Goal: Task Accomplishment & Management: Complete application form

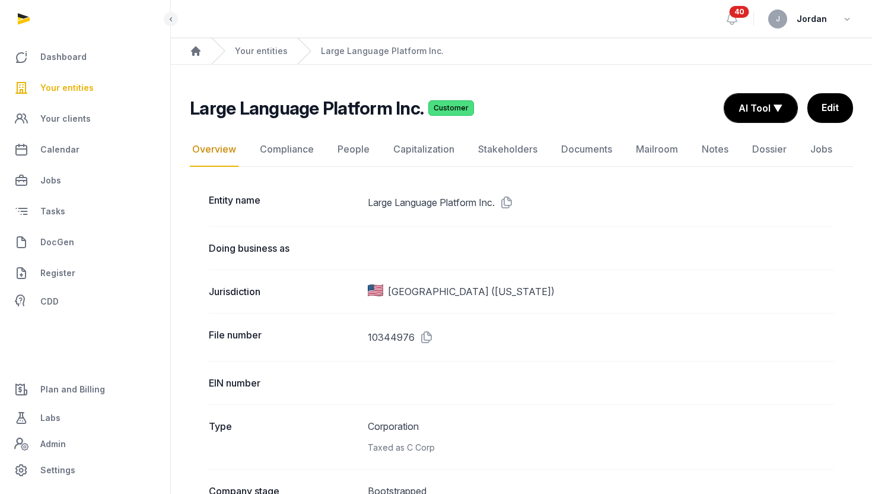
click at [75, 243] on link "DocGen" at bounding box center [84, 242] width 151 height 28
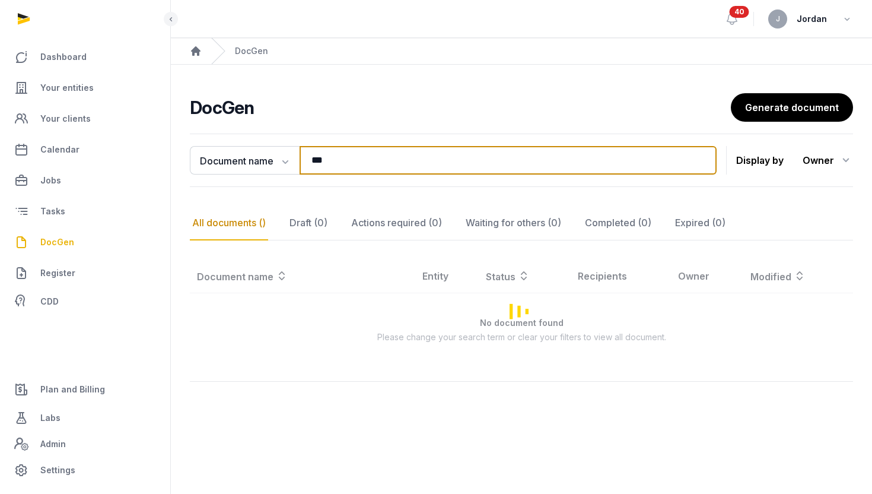
click at [512, 161] on input "***" at bounding box center [508, 160] width 417 height 28
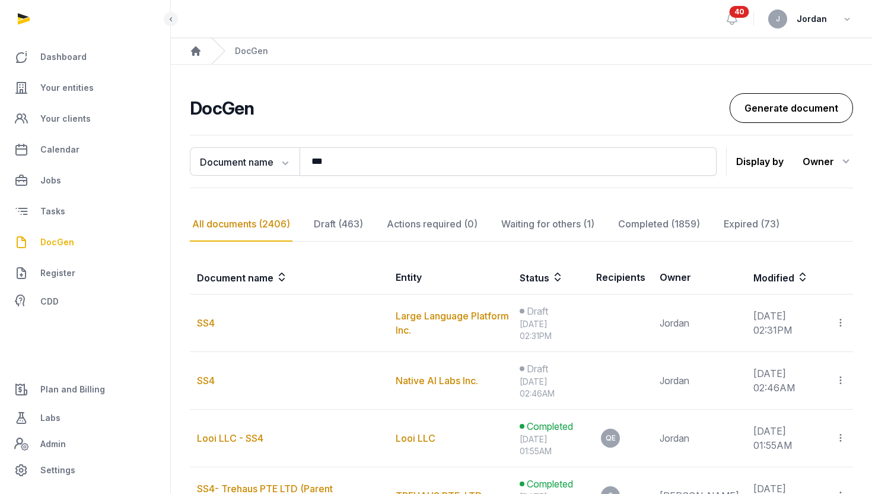
click at [840, 106] on link "Generate document" at bounding box center [791, 108] width 123 height 30
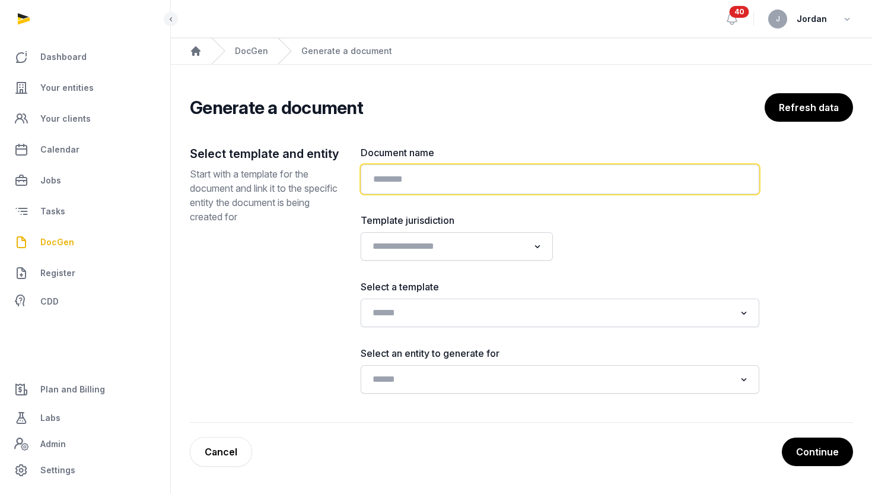
click at [472, 174] on input "text" at bounding box center [560, 179] width 399 height 30
type input "****"
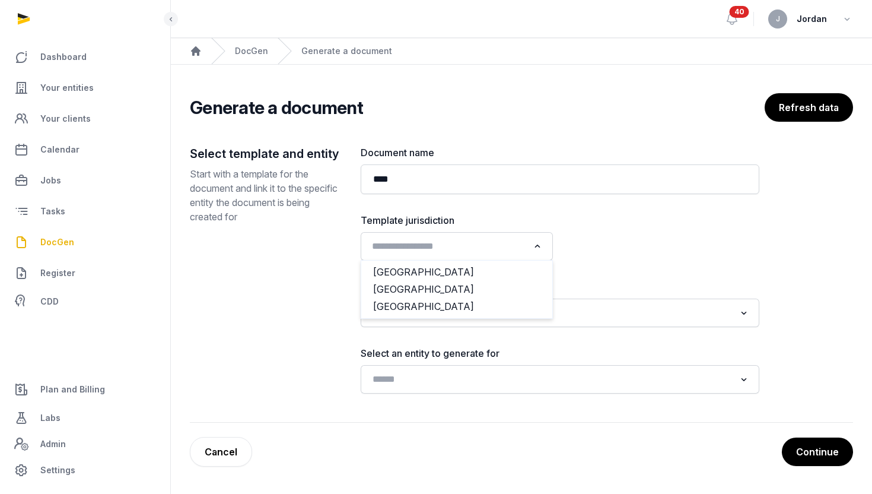
click at [418, 249] on input "Search for option" at bounding box center [448, 246] width 161 height 17
click at [404, 306] on li "[GEOGRAPHIC_DATA]" at bounding box center [456, 306] width 191 height 17
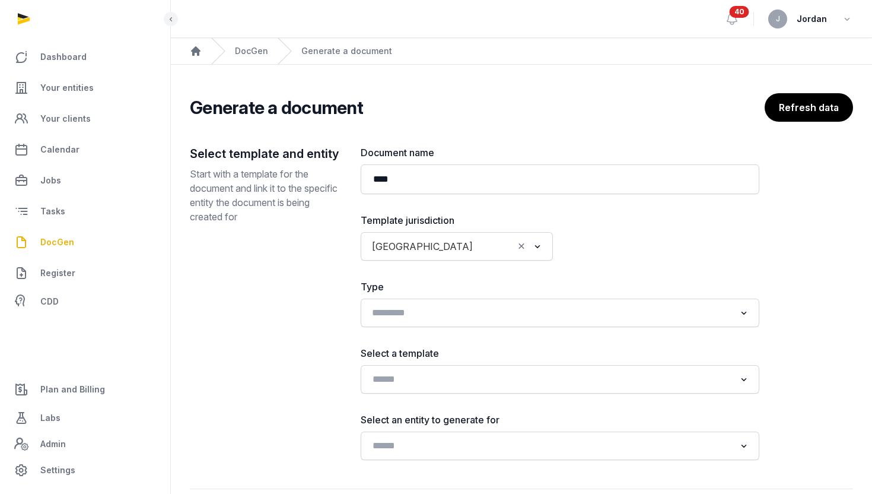
click at [443, 313] on input "Search for option" at bounding box center [551, 312] width 367 height 17
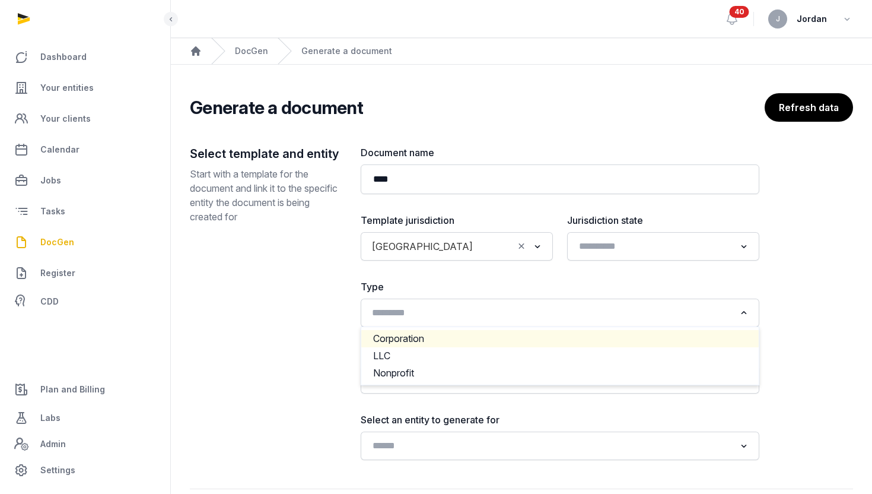
click at [419, 340] on li "Corporation" at bounding box center [560, 338] width 398 height 17
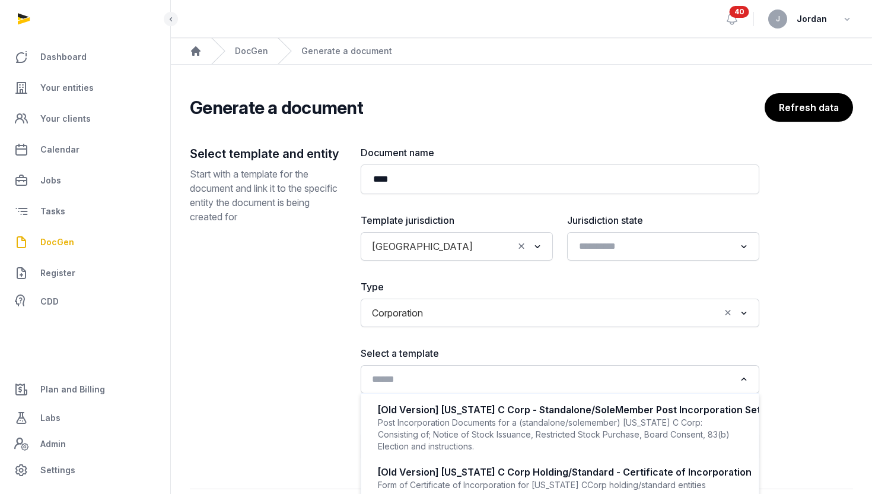
click at [417, 369] on div "Search for option" at bounding box center [552, 378] width 370 height 19
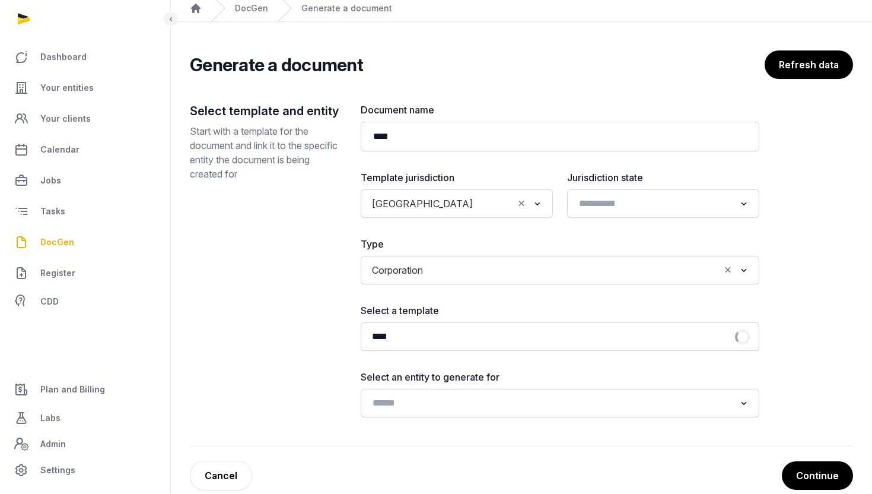
scroll to position [63, 0]
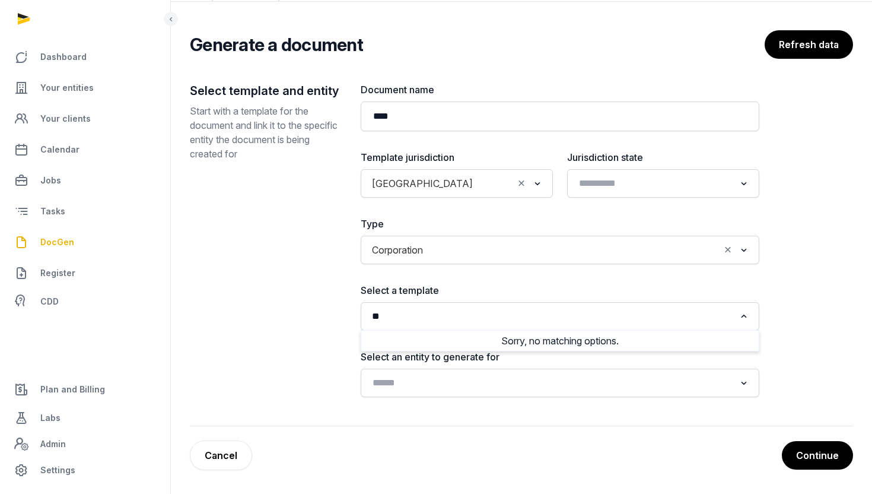
type input "**"
click at [450, 320] on input "Search for option" at bounding box center [551, 316] width 367 height 17
type input "*"
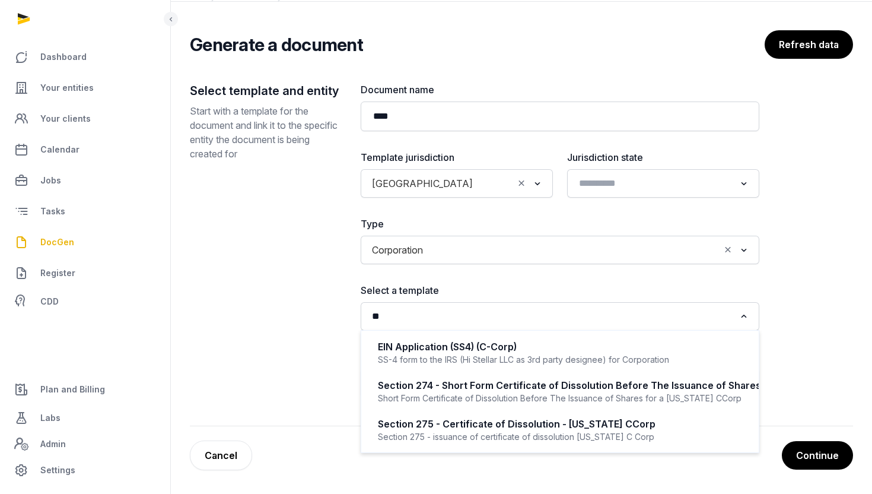
type input "*"
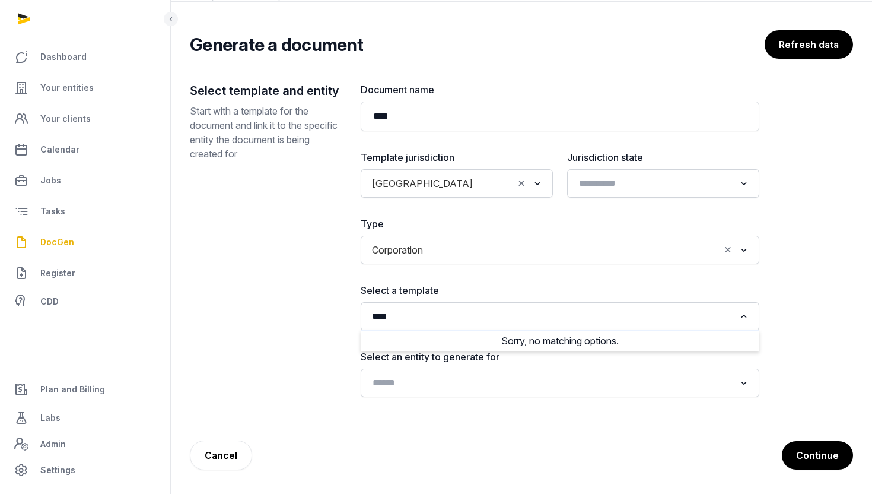
type input "****"
click at [442, 386] on input "Search for option" at bounding box center [551, 382] width 367 height 17
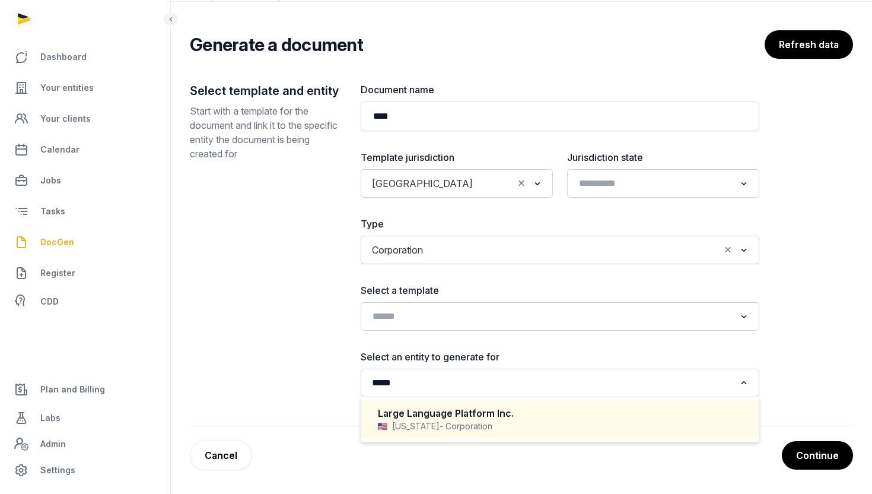
click at [412, 409] on div "Large Language Platform Inc." at bounding box center [560, 413] width 364 height 14
type input "*****"
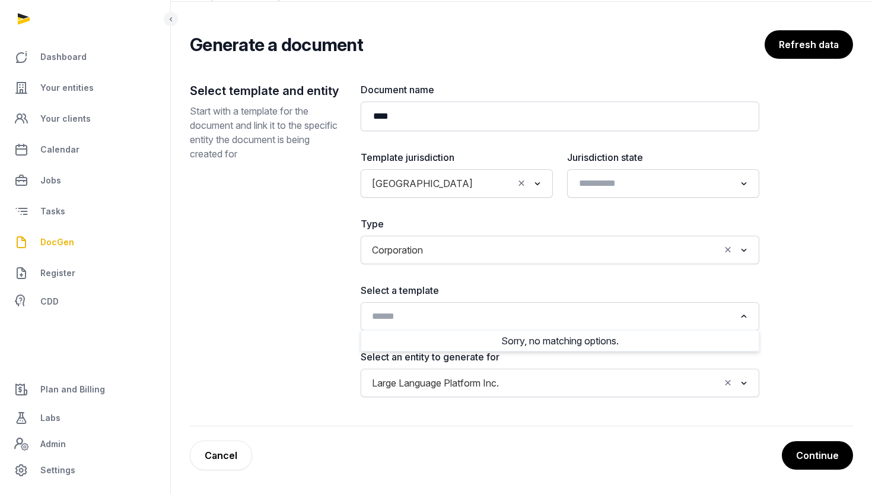
click at [442, 319] on input "Search for option" at bounding box center [551, 316] width 367 height 17
type input "**"
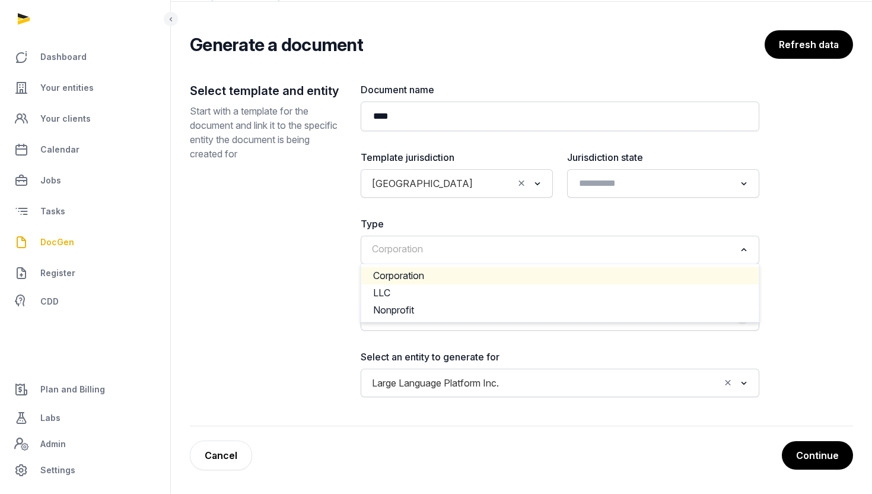
click at [703, 258] on div "Corporation Loading..." at bounding box center [560, 249] width 387 height 21
click at [589, 282] on li "Corporation" at bounding box center [560, 275] width 398 height 17
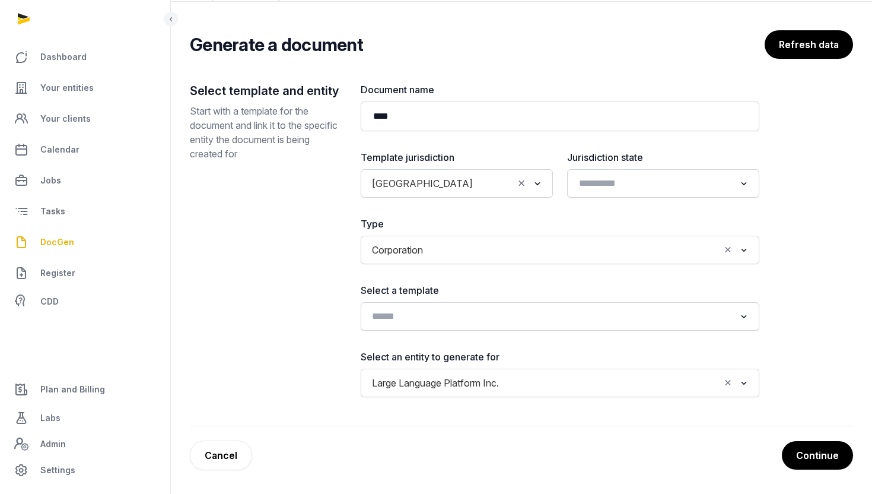
click at [534, 326] on div "Loading..." at bounding box center [560, 316] width 387 height 21
type input "****"
click at [472, 255] on input "Search for option" at bounding box center [573, 250] width 291 height 17
click at [707, 259] on div "Corporation Loading..." at bounding box center [560, 249] width 387 height 21
click at [730, 253] on icon "Clear Selected" at bounding box center [728, 249] width 11 height 12
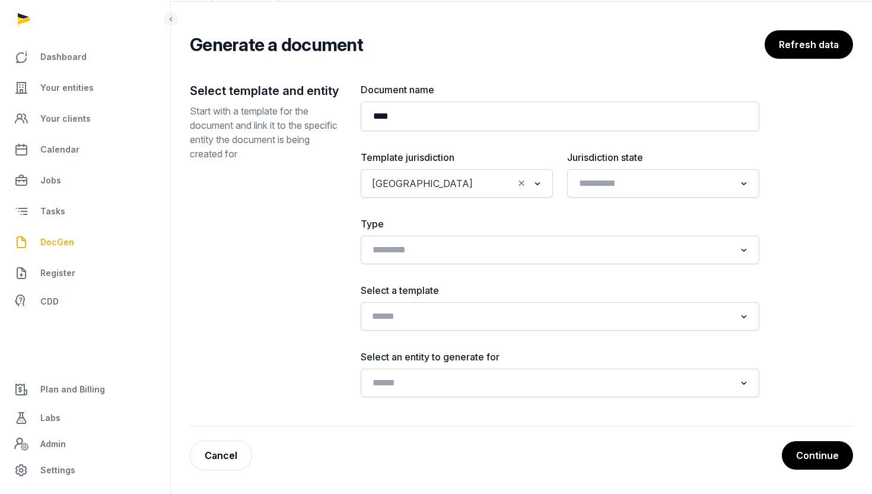
click at [530, 326] on div "Loading..." at bounding box center [560, 316] width 387 height 21
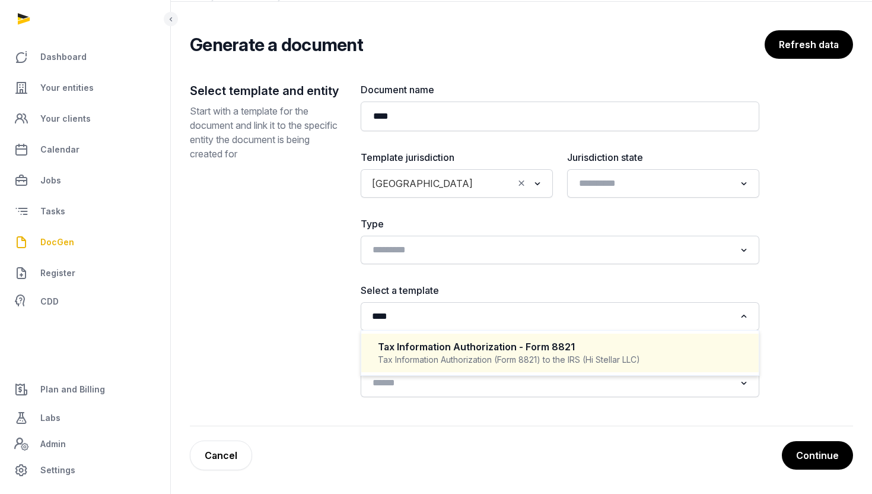
click at [505, 340] on div "Tax Information Authorization - Form 8821" at bounding box center [560, 347] width 364 height 14
type input "****"
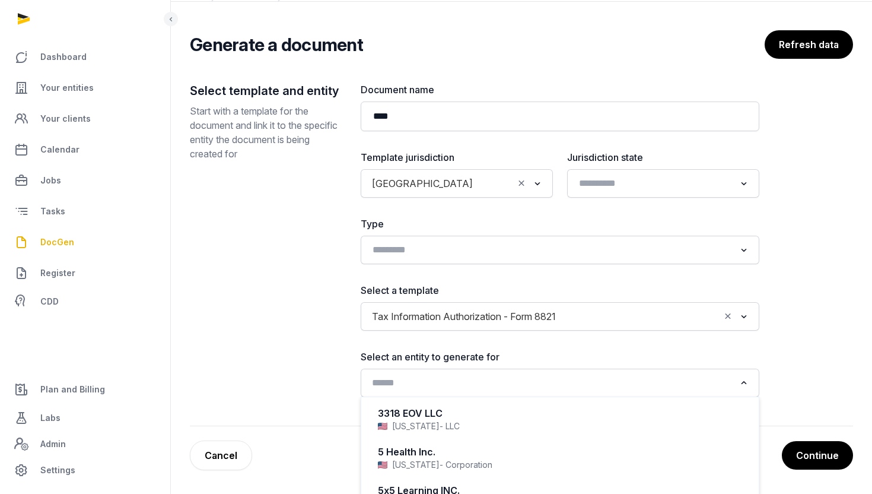
click at [490, 372] on div "Search for option" at bounding box center [552, 381] width 370 height 19
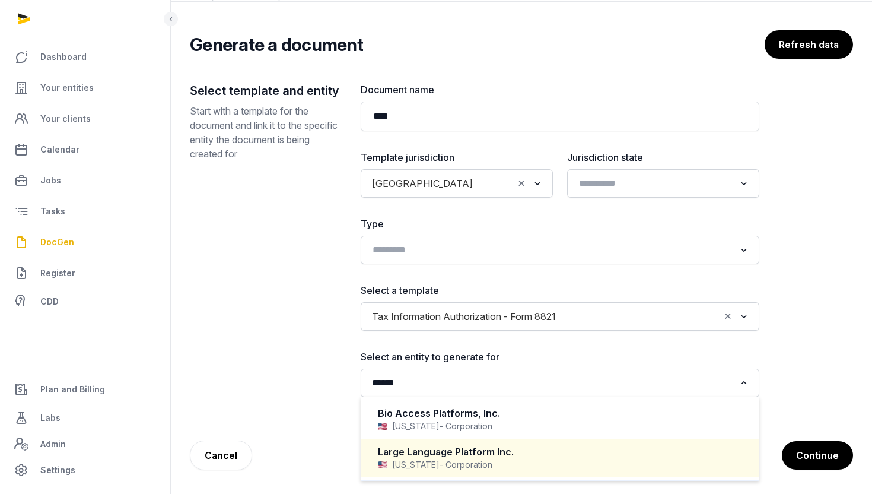
click at [474, 466] on span "- Corporation" at bounding box center [466, 465] width 53 height 12
type input "******"
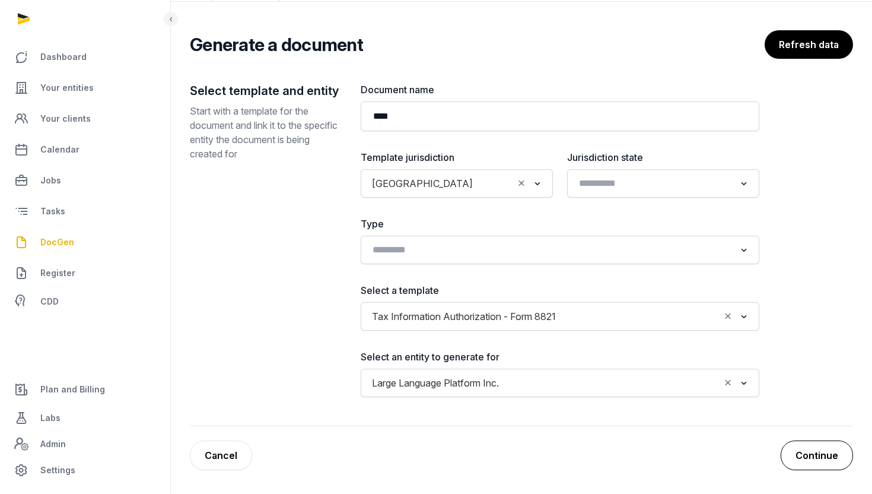
click at [801, 452] on button "Continue" at bounding box center [817, 455] width 72 height 30
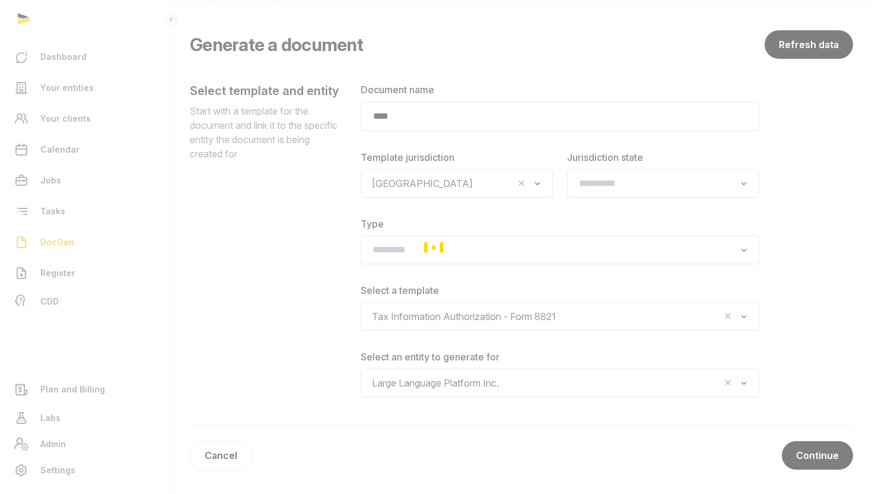
scroll to position [21, 0]
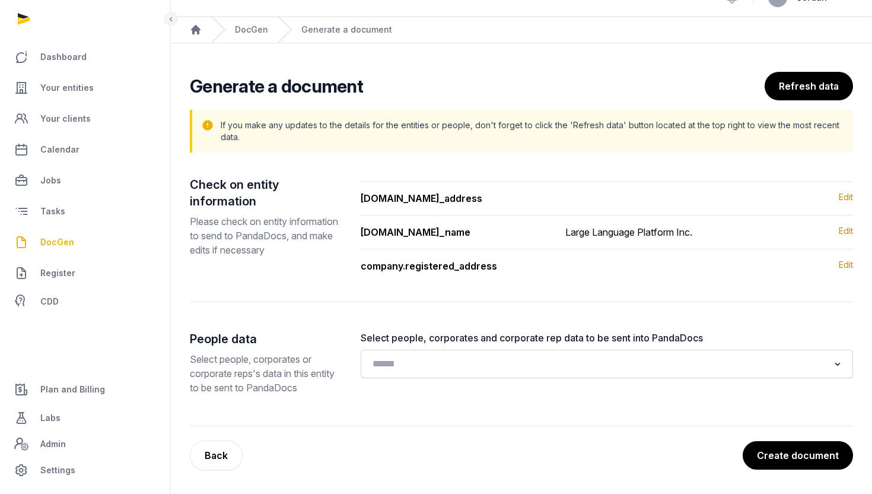
click at [619, 350] on div "Loading..." at bounding box center [607, 364] width 493 height 28
click at [619, 358] on input "Search for option" at bounding box center [599, 363] width 462 height 17
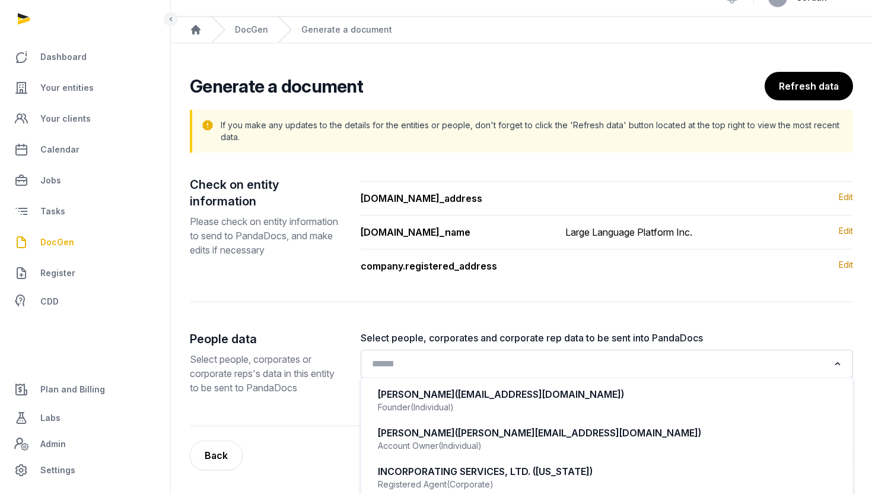
click at [609, 380] on ul "Gagandeep Singh (gagandeeptinna@googlemail.com) Founder (Individual) Helen Foo …" at bounding box center [607, 457] width 493 height 161
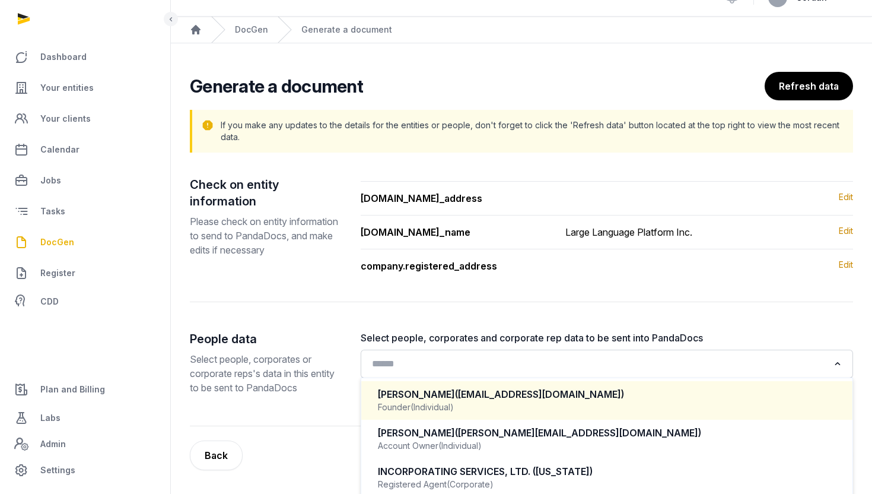
click at [609, 386] on div "Gagandeep Singh (gagandeeptinna@googlemail.com) Founder (Individual)" at bounding box center [607, 400] width 468 height 35
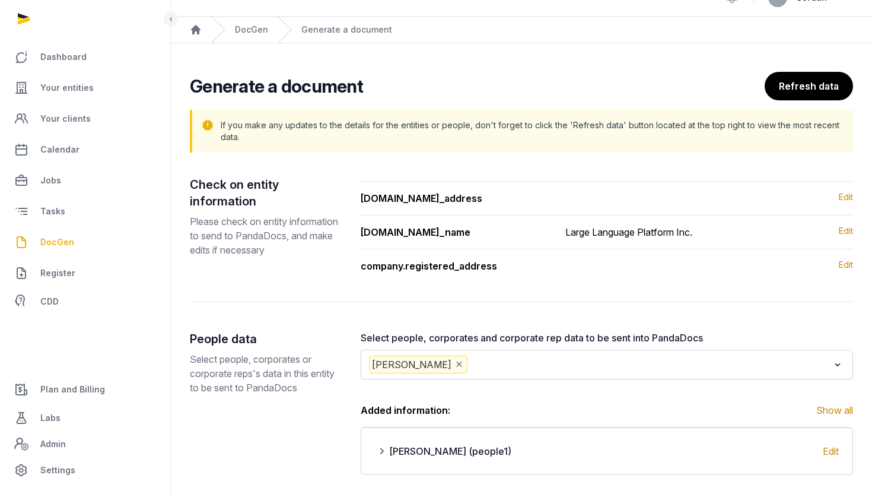
scroll to position [99, 0]
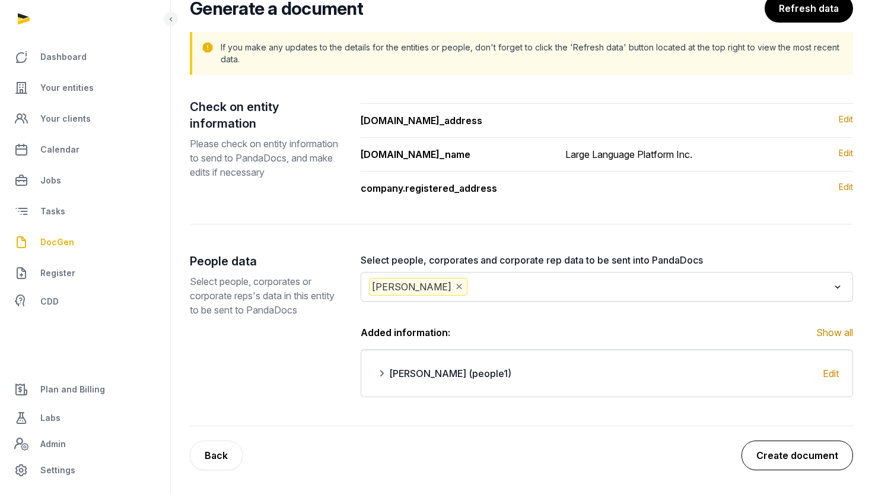
click at [784, 448] on button "Create document" at bounding box center [798, 455] width 112 height 30
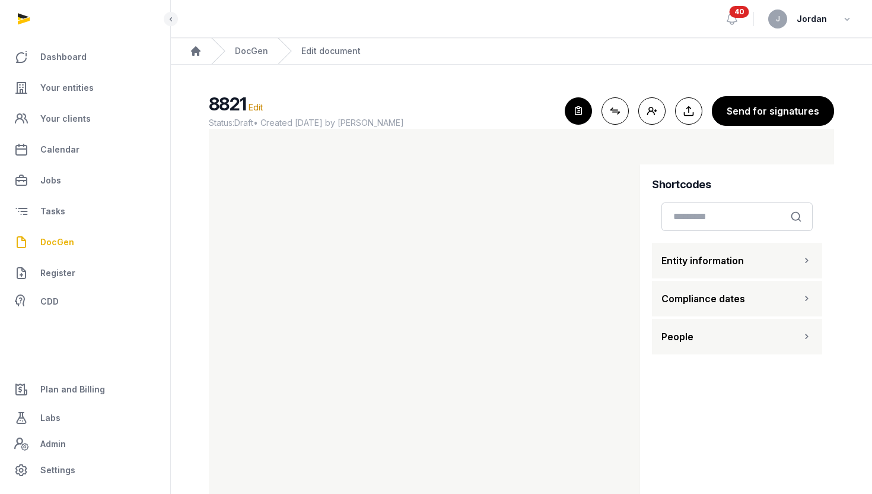
click at [579, 91] on main "8821 Edit Status: Draft • Created 2025-09-29 by Jordan For optimal experience, …" at bounding box center [521, 294] width 701 height 458
click at [579, 101] on icon "button" at bounding box center [579, 111] width 26 height 26
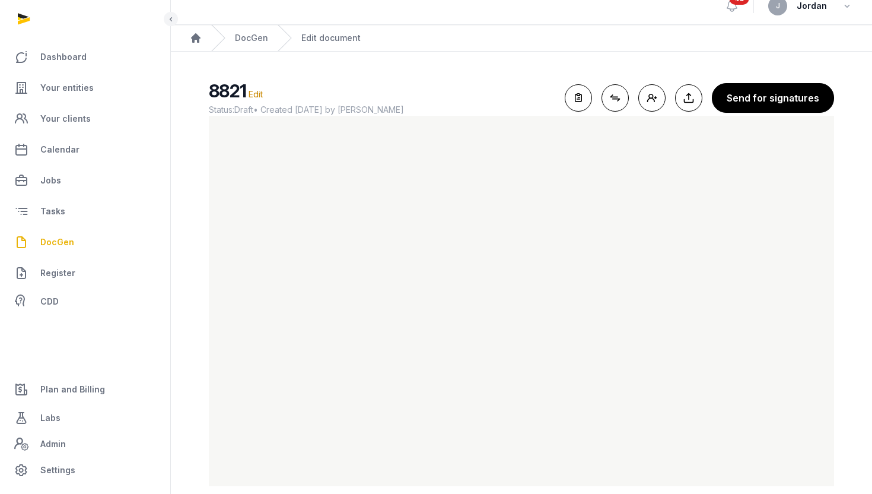
scroll to position [12, 0]
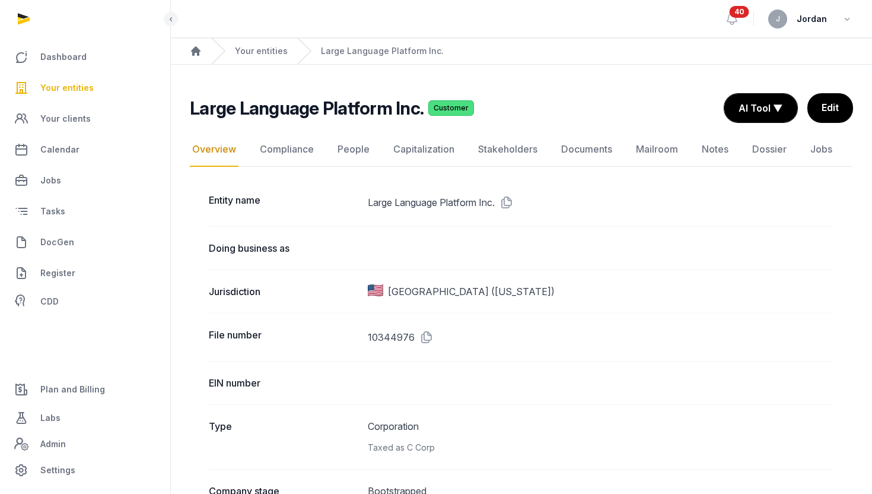
click at [76, 225] on ul "Dashboard Your entities Your clients Calendar Jobs Tasks DocGen Register CDD" at bounding box center [84, 178] width 151 height 271
click at [75, 247] on link "DocGen" at bounding box center [84, 242] width 151 height 28
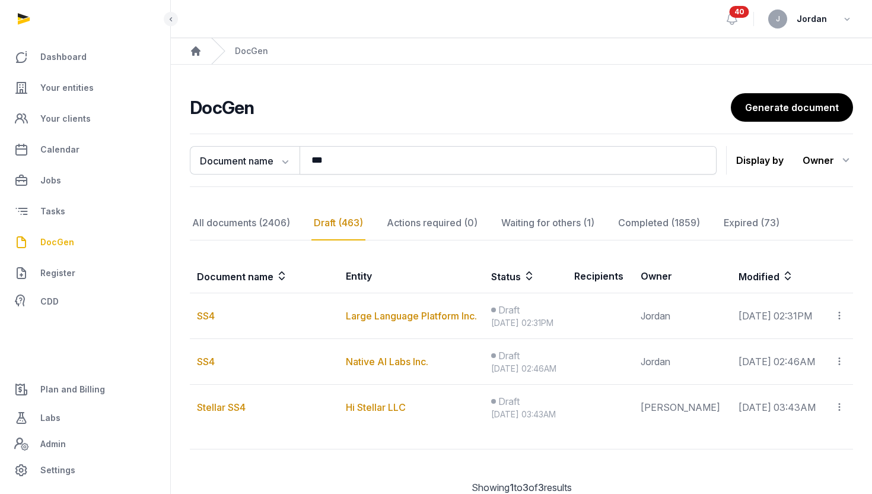
click at [410, 144] on div "Document name Document name Entity Recipient *** Search Display by Owner All me…" at bounding box center [521, 160] width 663 height 53
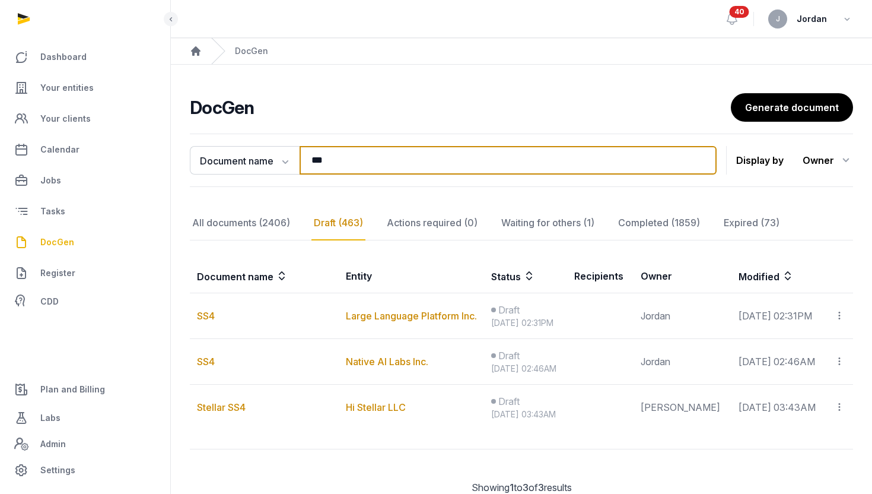
click at [410, 153] on input "***" at bounding box center [508, 160] width 417 height 28
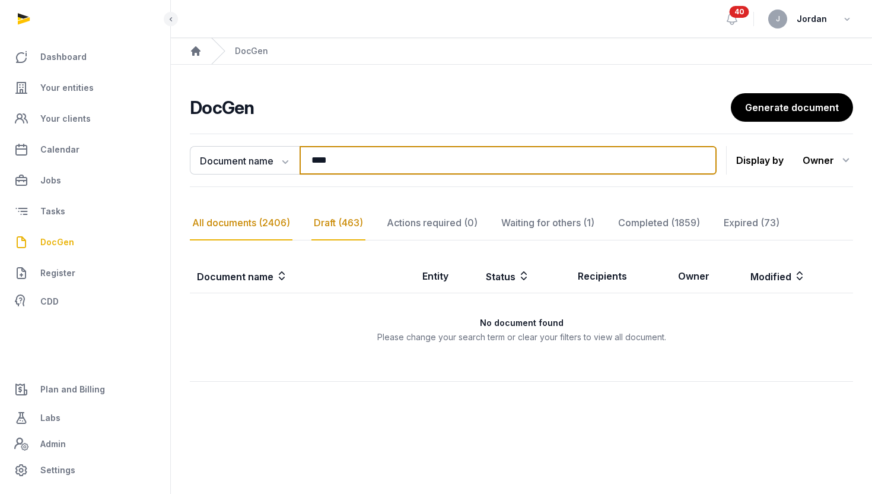
type input "****"
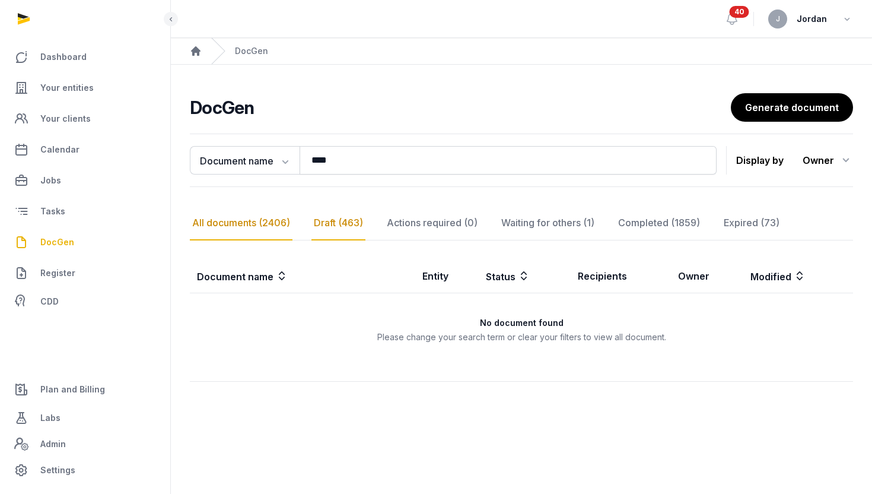
click at [268, 238] on div "All documents (2406)" at bounding box center [241, 223] width 103 height 34
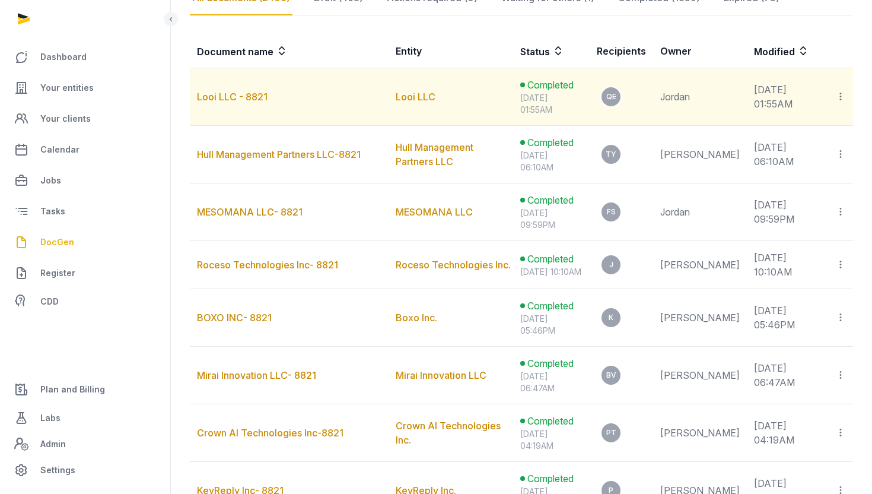
scroll to position [241, 0]
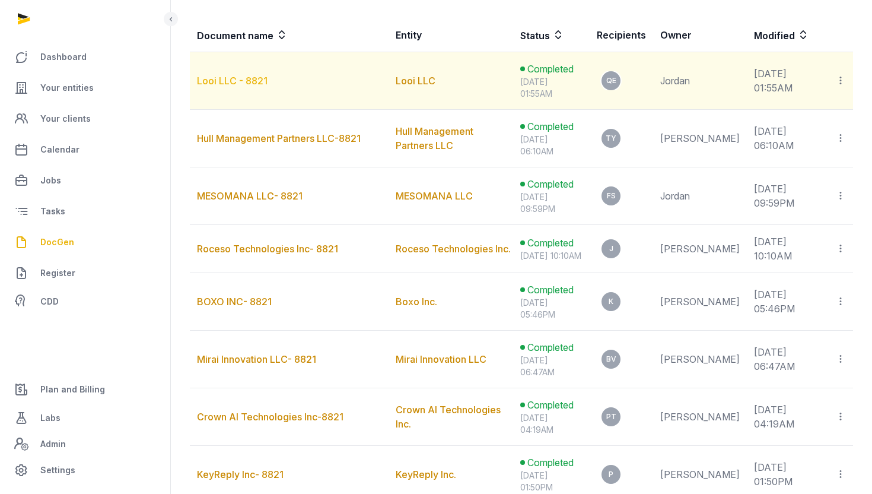
click at [244, 78] on link "Looi LLC - 8821" at bounding box center [232, 81] width 71 height 12
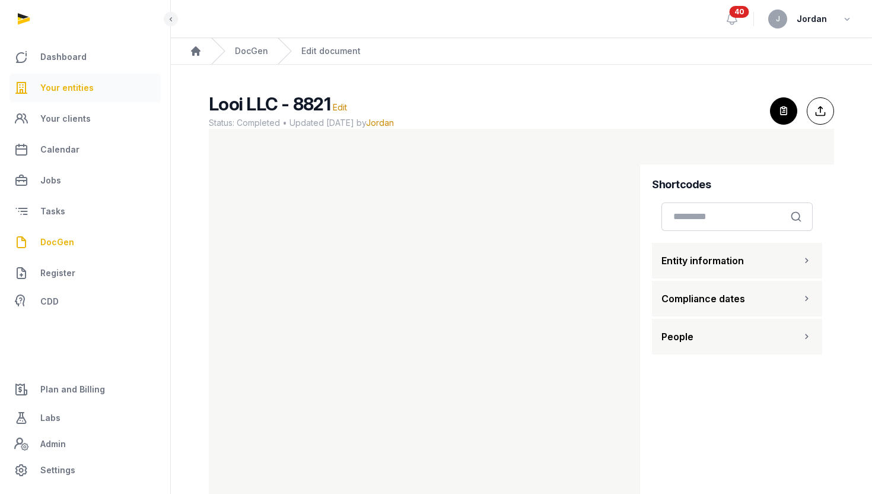
click at [47, 80] on link "Your entities" at bounding box center [84, 88] width 151 height 28
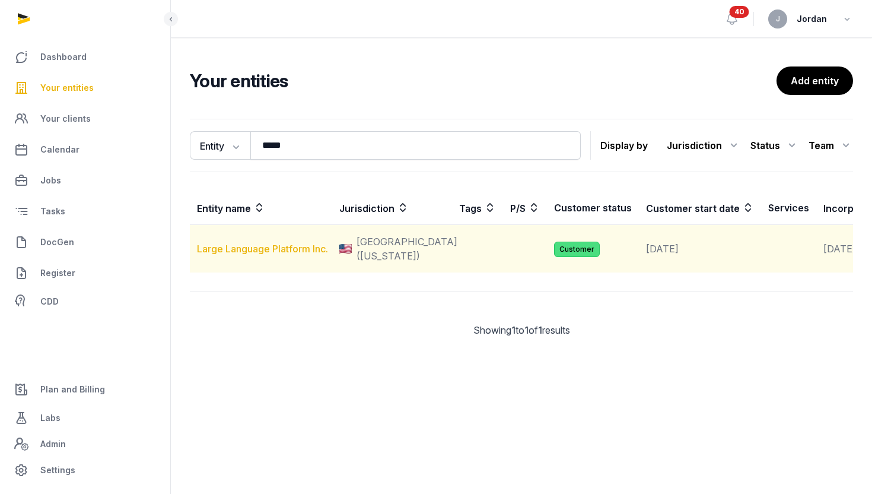
click at [253, 254] on link "Large Language Platform Inc." at bounding box center [262, 249] width 131 height 12
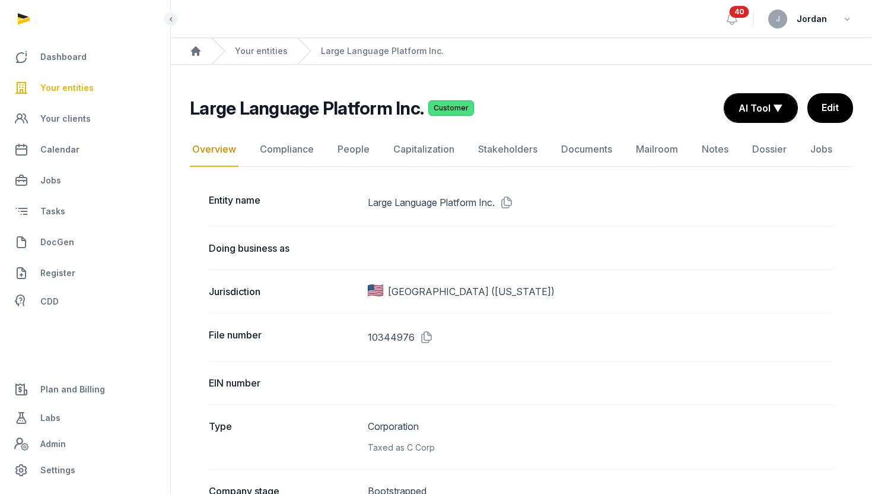
click at [319, 150] on nav "Overview Compliance People Capitalization Stakeholders Documents Mailroom Notes…" at bounding box center [521, 149] width 663 height 34
click at [335, 150] on link "People" at bounding box center [353, 149] width 37 height 34
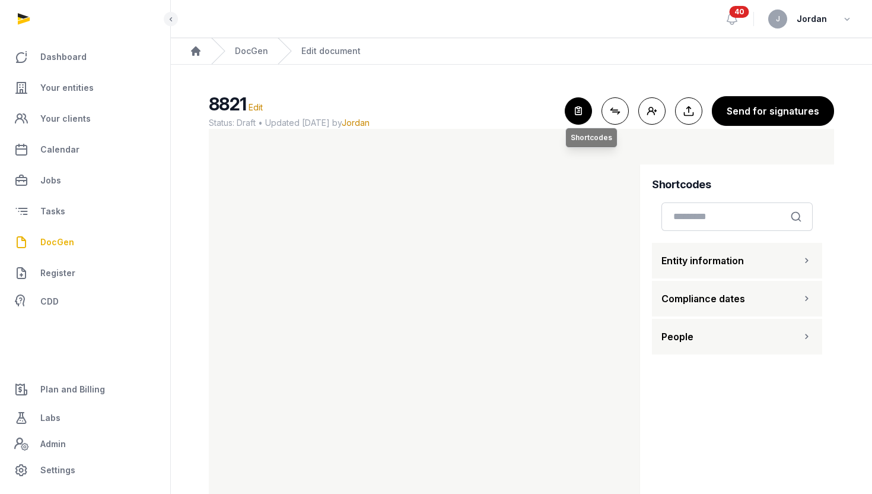
click at [582, 108] on icon "button" at bounding box center [579, 111] width 26 height 26
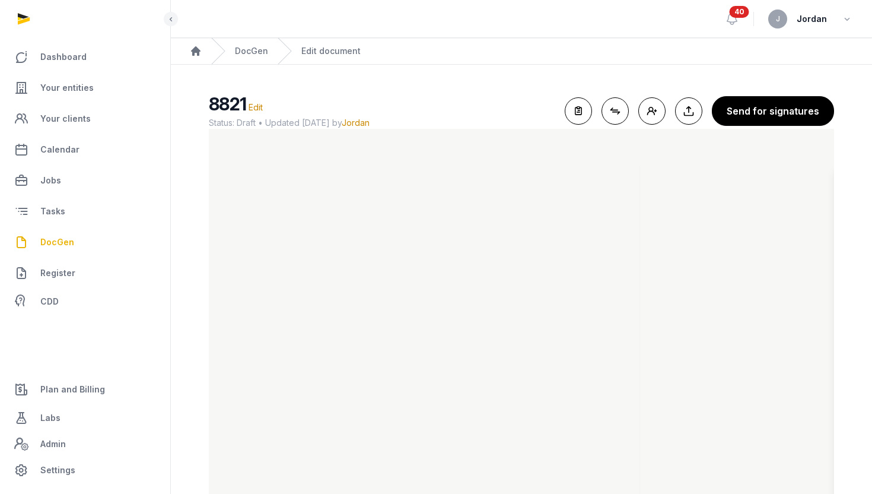
scroll to position [29, 0]
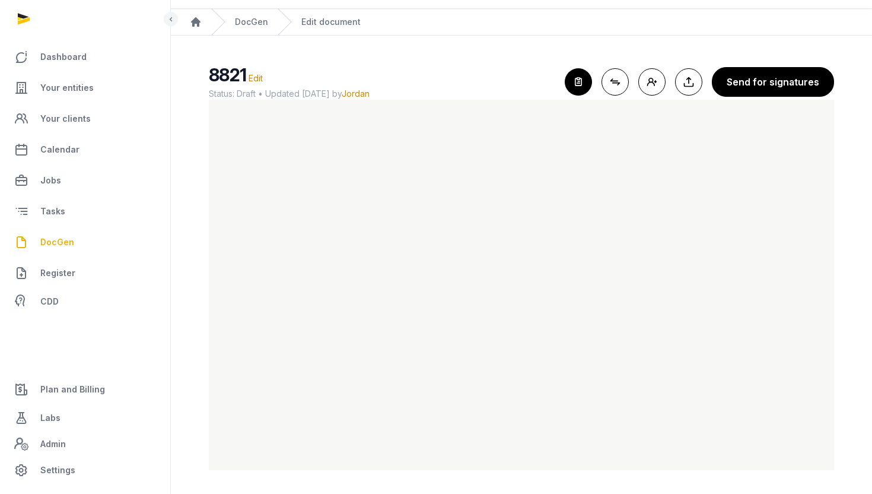
click at [583, 76] on icon "button" at bounding box center [579, 82] width 26 height 26
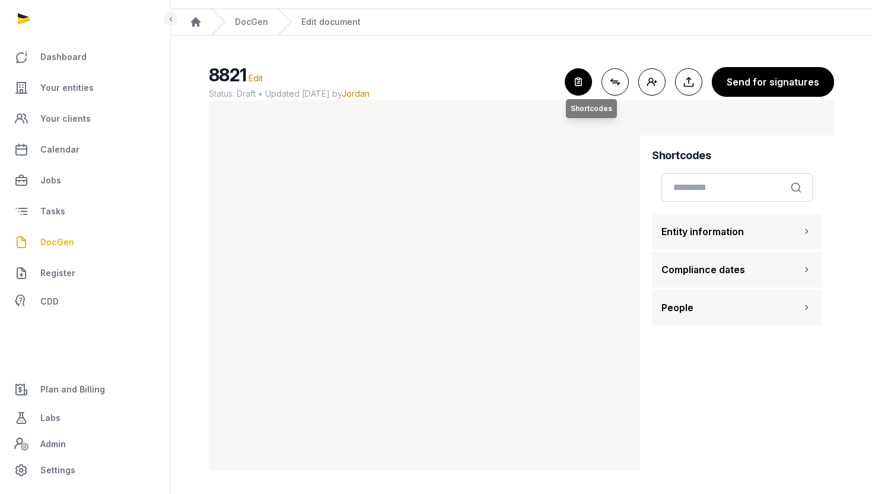
click at [572, 77] on icon "button" at bounding box center [579, 82] width 26 height 26
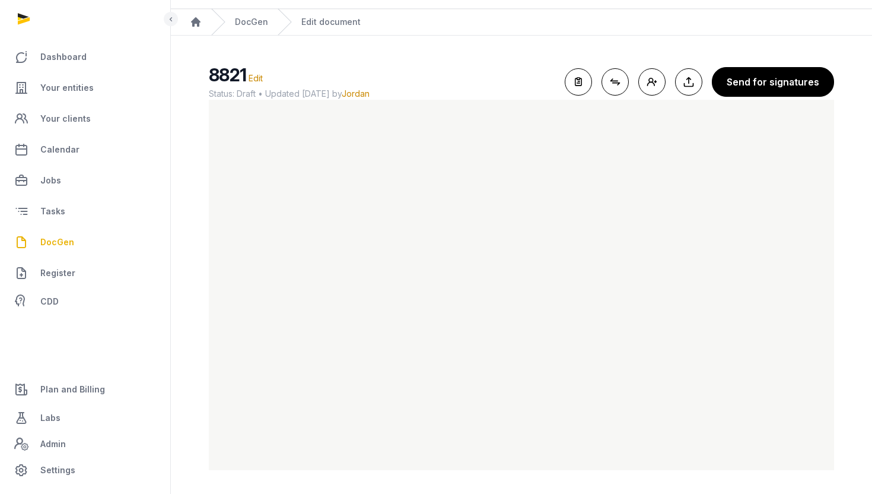
click at [492, 471] on main "8821 Edit Status: Draft • Updated 2025-09-29 by Jordan For optimal experience, …" at bounding box center [521, 265] width 701 height 458
click at [257, 24] on link "DocGen" at bounding box center [251, 23] width 33 height 12
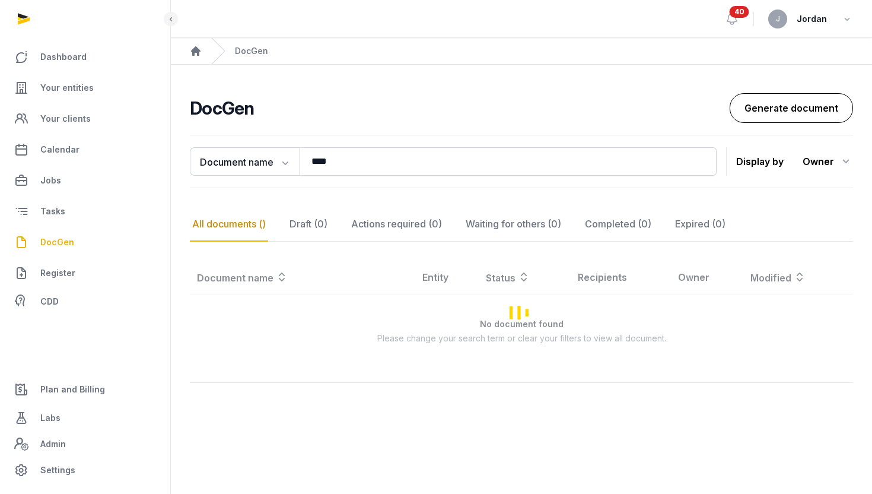
click at [774, 104] on link "Generate document" at bounding box center [791, 108] width 123 height 30
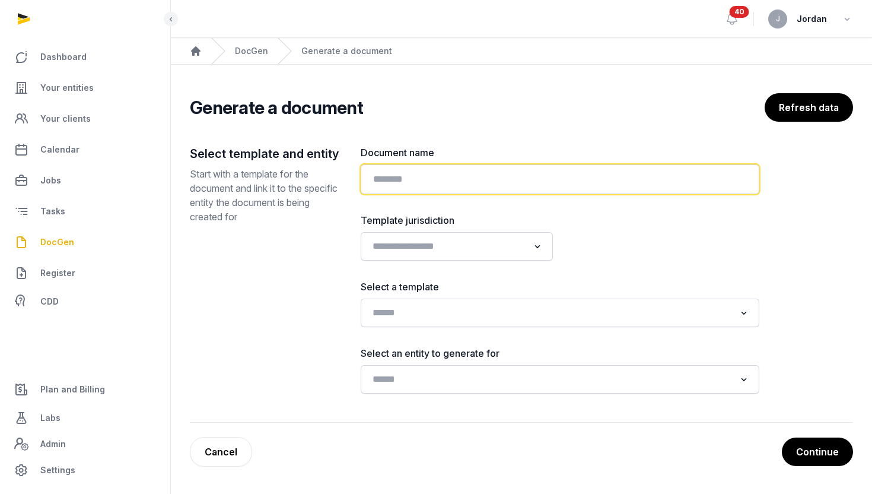
click at [543, 176] on input "text" at bounding box center [560, 179] width 399 height 30
type input "****"
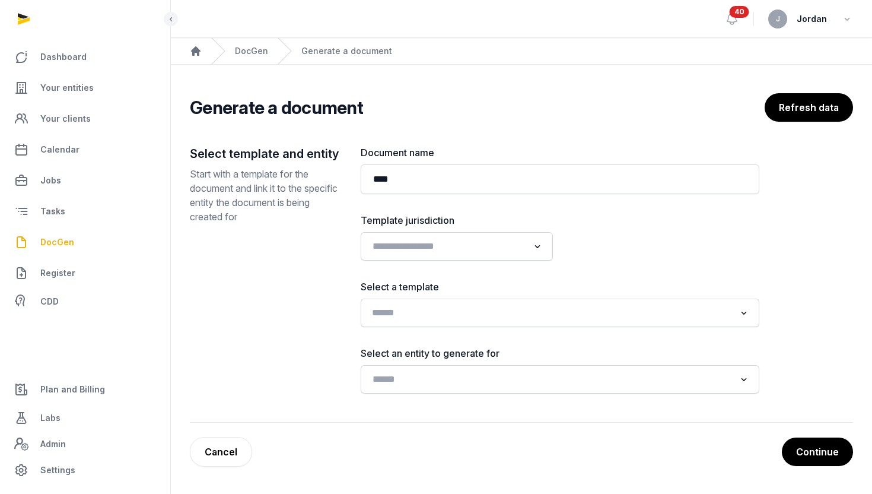
click at [466, 310] on input "Search for option" at bounding box center [551, 312] width 367 height 17
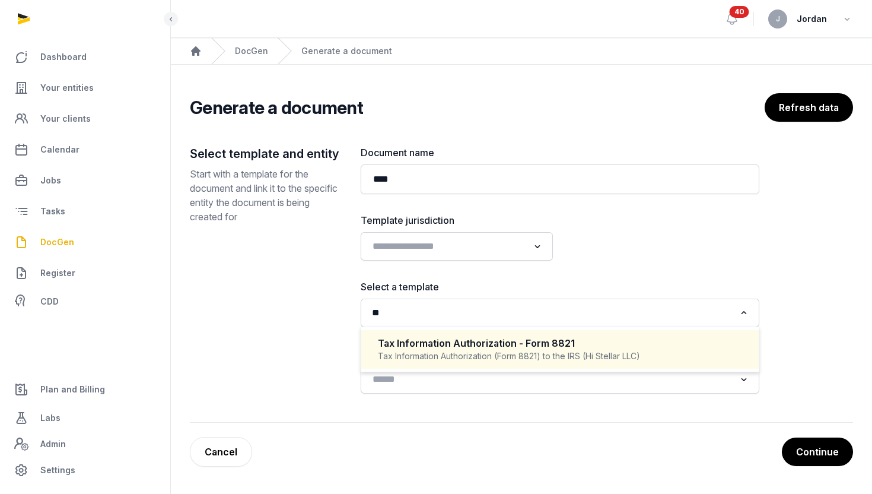
click at [412, 345] on div "Tax Information Authorization - Form 8821" at bounding box center [560, 343] width 364 height 14
type input "**"
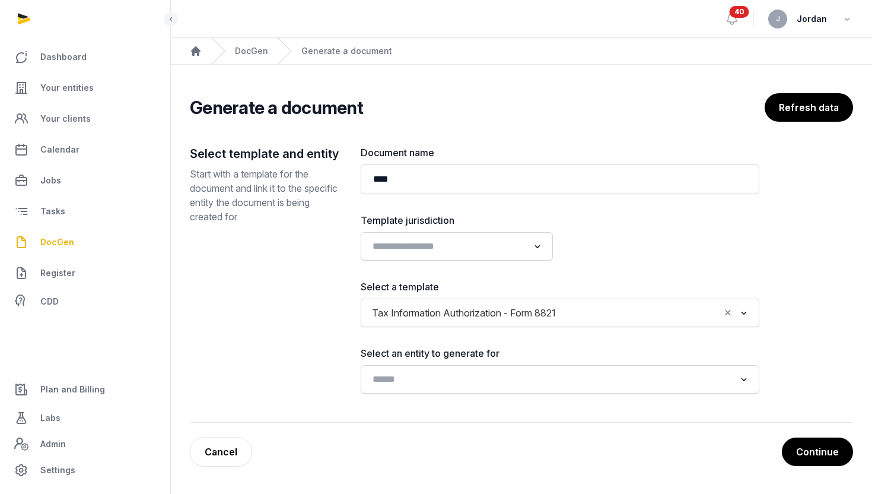
click at [417, 399] on div "Select template and entity Start with a template for the document and link it t…" at bounding box center [521, 283] width 663 height 277
click at [421, 387] on div "Loading..." at bounding box center [560, 379] width 387 height 21
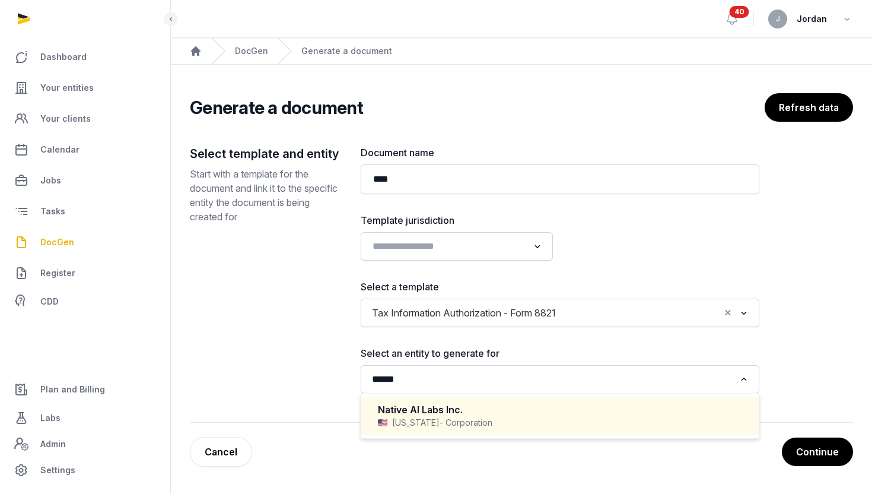
click at [431, 411] on div "Native AI Labs Inc." at bounding box center [560, 410] width 364 height 14
type input "******"
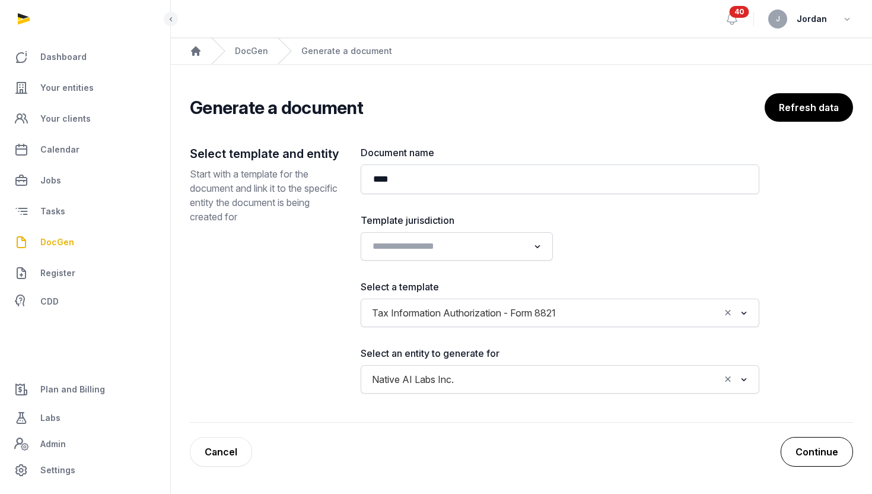
click at [835, 452] on button "Continue" at bounding box center [817, 452] width 72 height 30
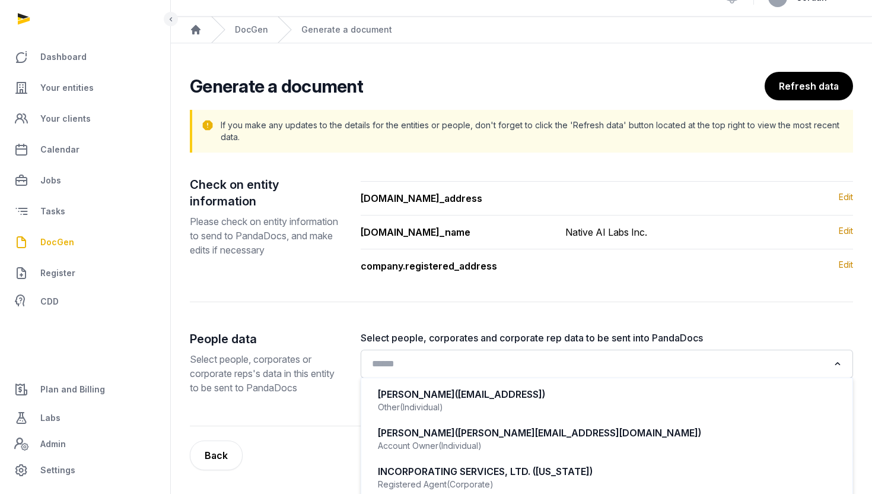
scroll to position [24, 0]
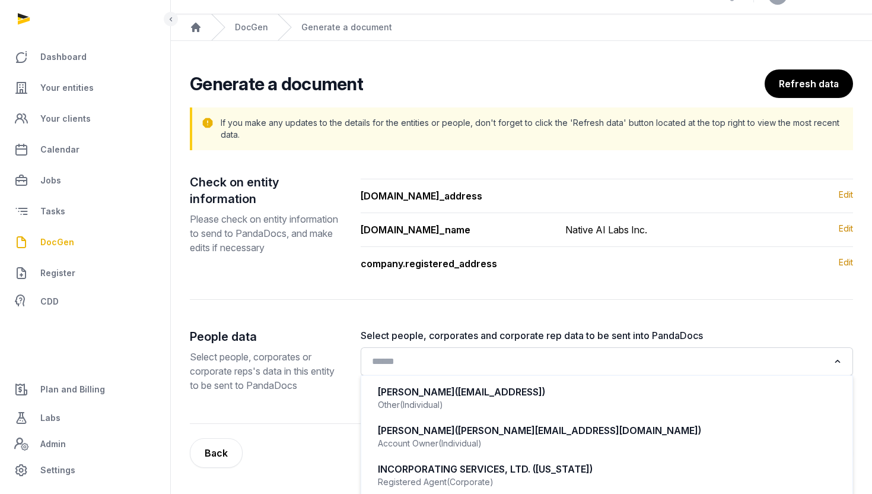
click at [577, 368] on input "Search for option" at bounding box center [599, 361] width 462 height 17
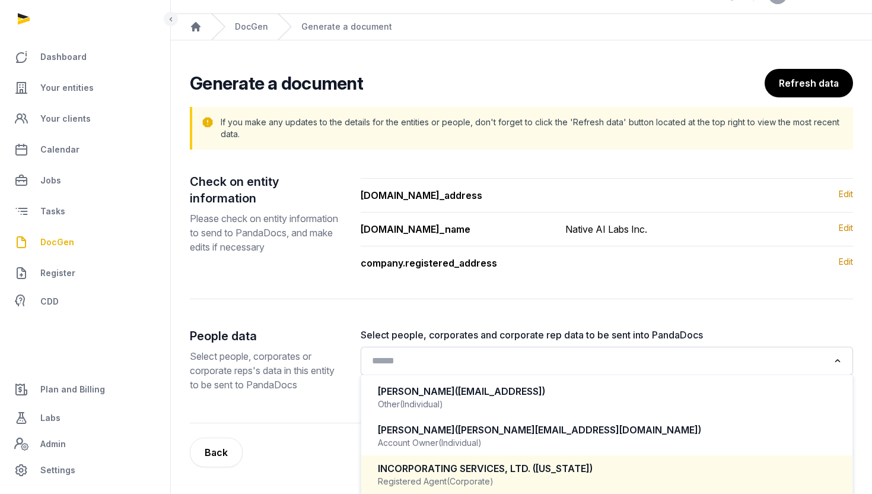
scroll to position [66, 0]
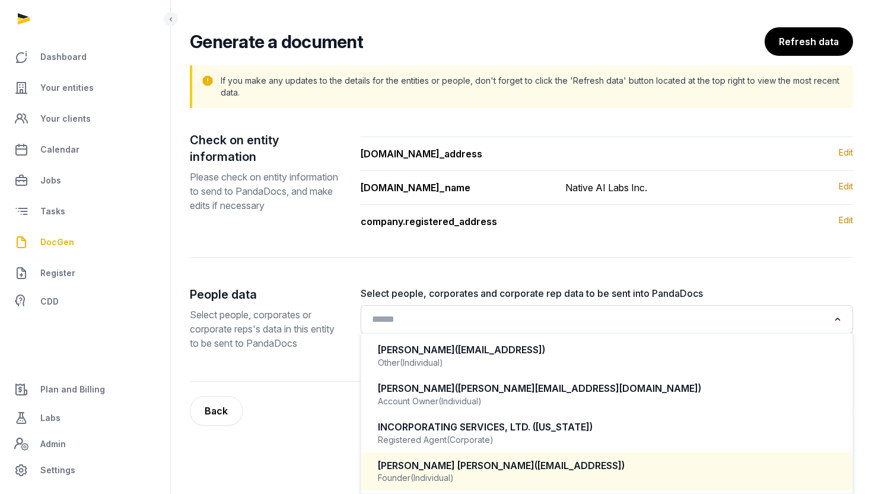
click at [509, 479] on div "Founder (Individual)" at bounding box center [607, 478] width 459 height 12
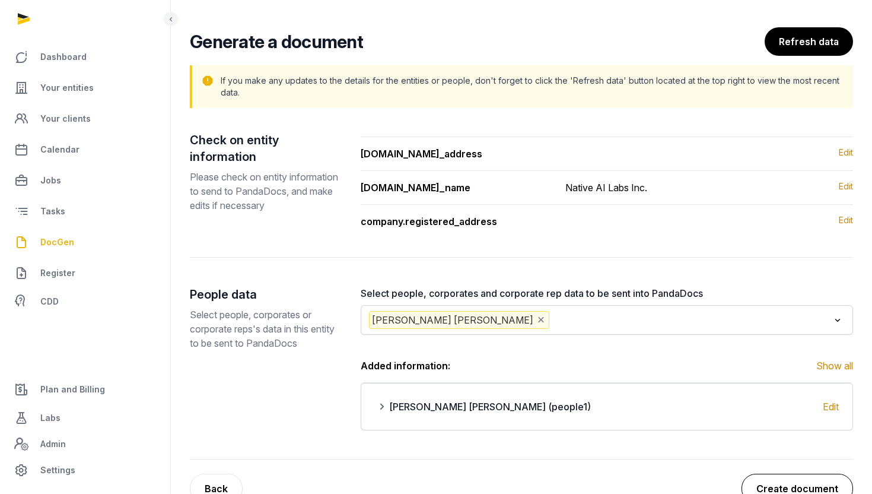
click at [768, 488] on button "Create document" at bounding box center [798, 489] width 112 height 30
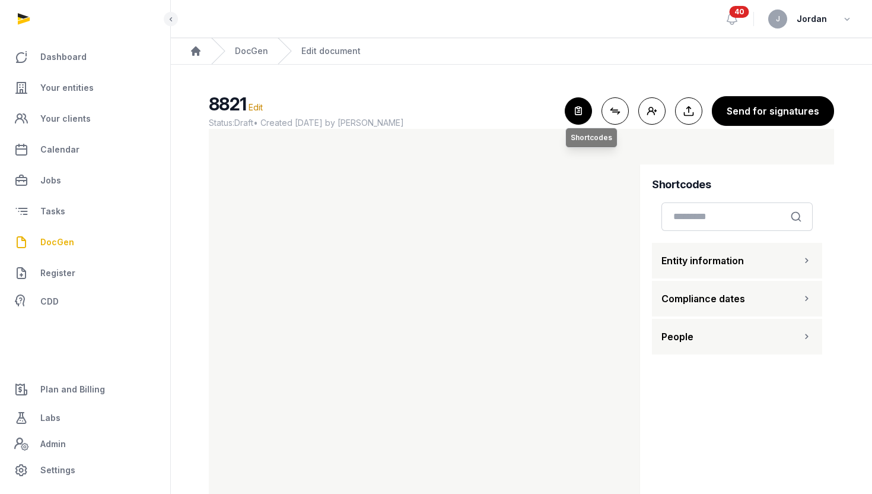
click at [579, 114] on icon "button" at bounding box center [579, 111] width 26 height 26
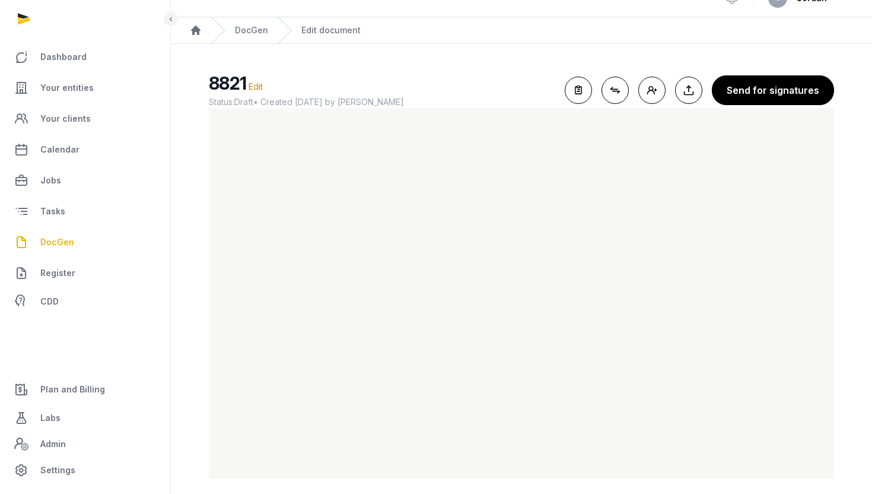
scroll to position [22, 0]
click at [69, 240] on span "DocGen" at bounding box center [57, 242] width 34 height 14
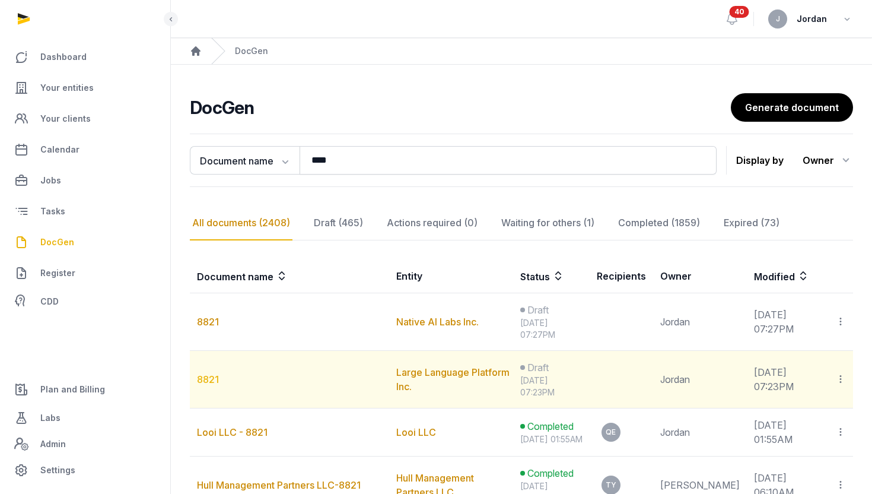
click at [209, 380] on link "8821" at bounding box center [208, 379] width 22 height 12
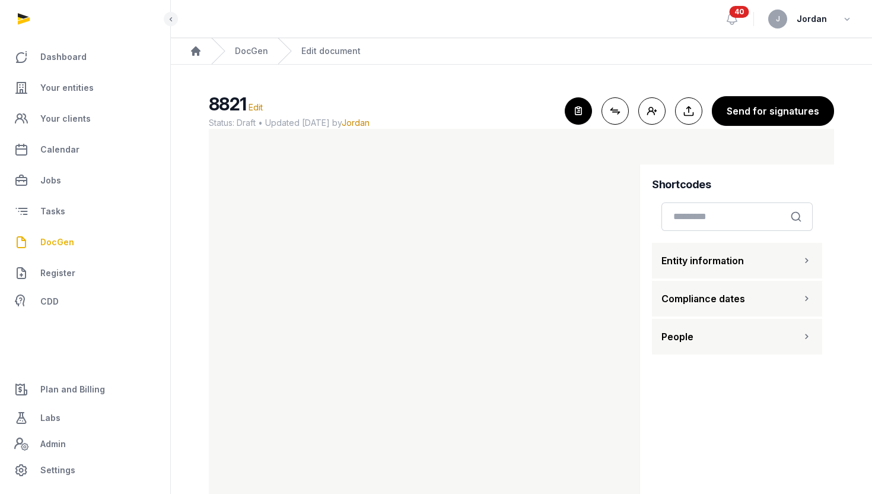
click at [582, 105] on icon "button" at bounding box center [579, 111] width 26 height 26
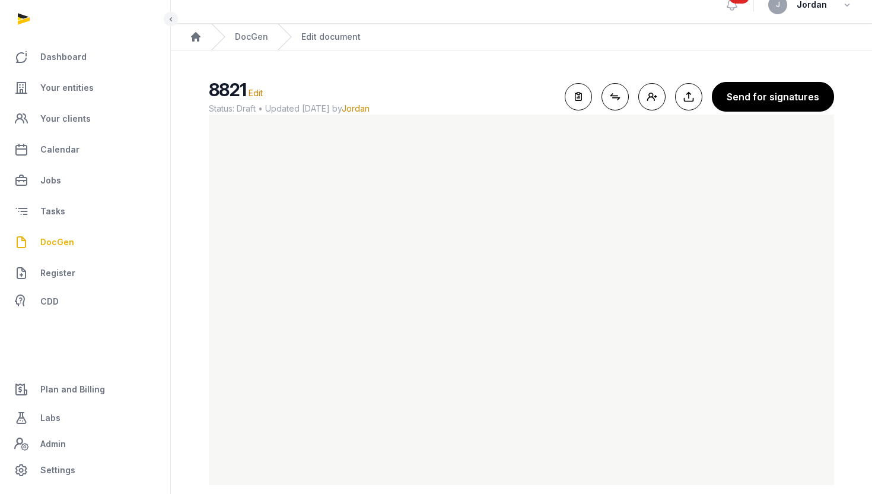
scroll to position [29, 0]
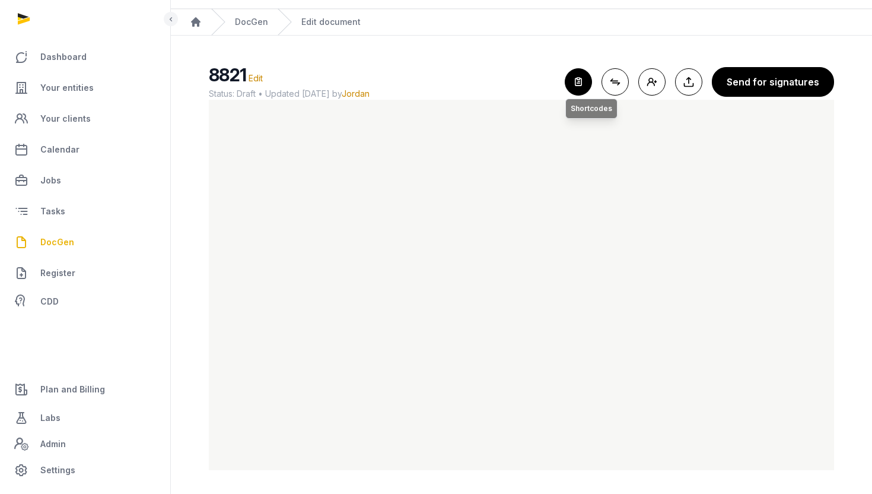
click at [590, 90] on icon "button" at bounding box center [579, 82] width 26 height 26
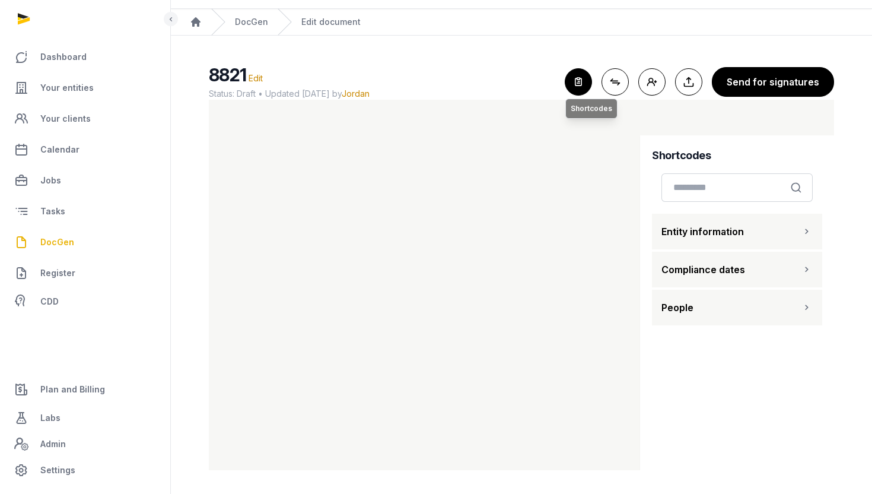
click at [580, 78] on icon "button" at bounding box center [579, 82] width 26 height 26
